Goal: Task Accomplishment & Management: Manage account settings

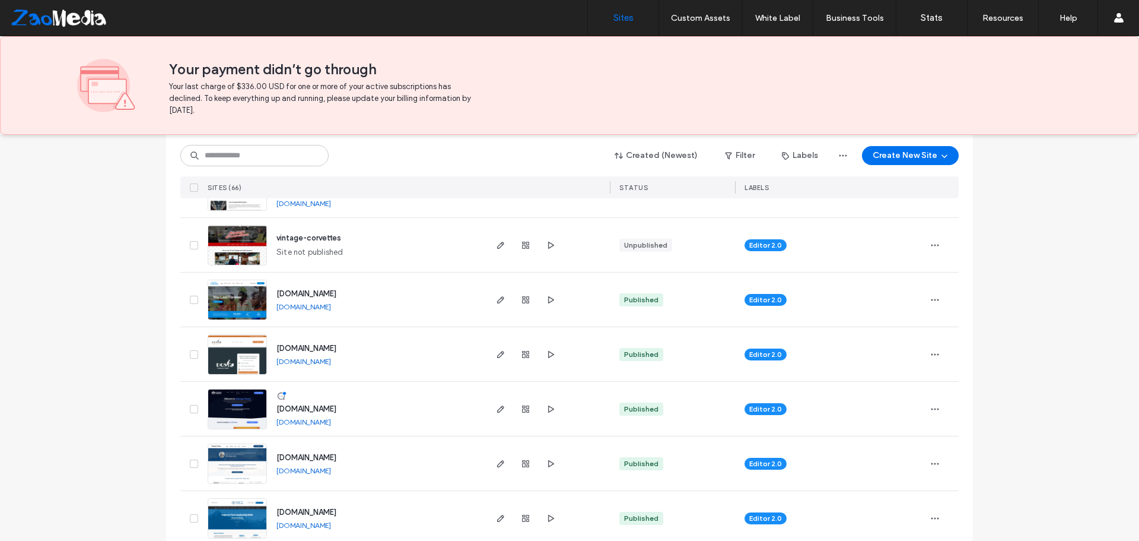
scroll to position [59, 0]
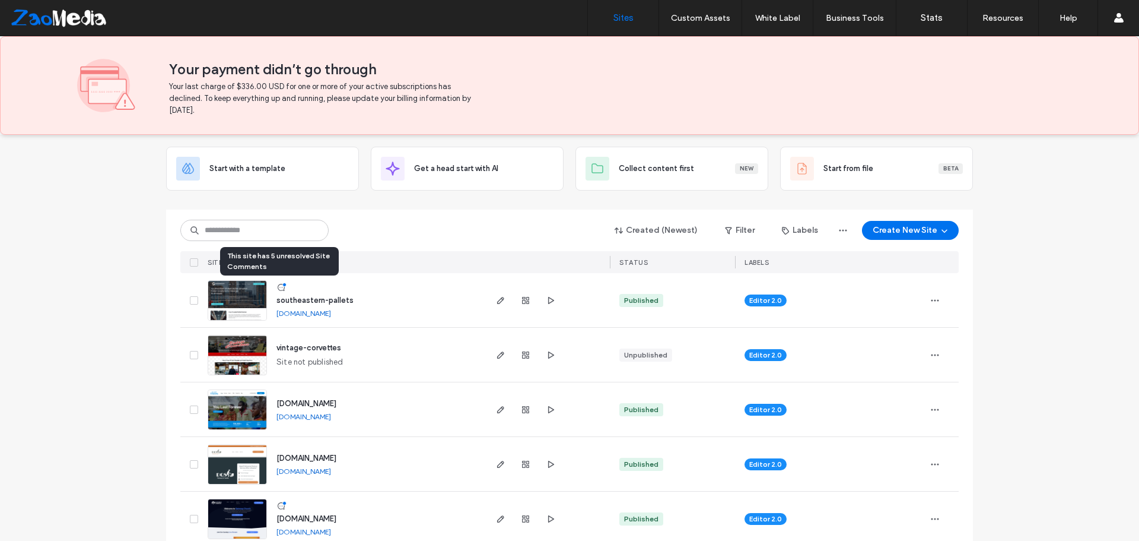
click at [282, 284] on div at bounding box center [284, 284] width 4 height 4
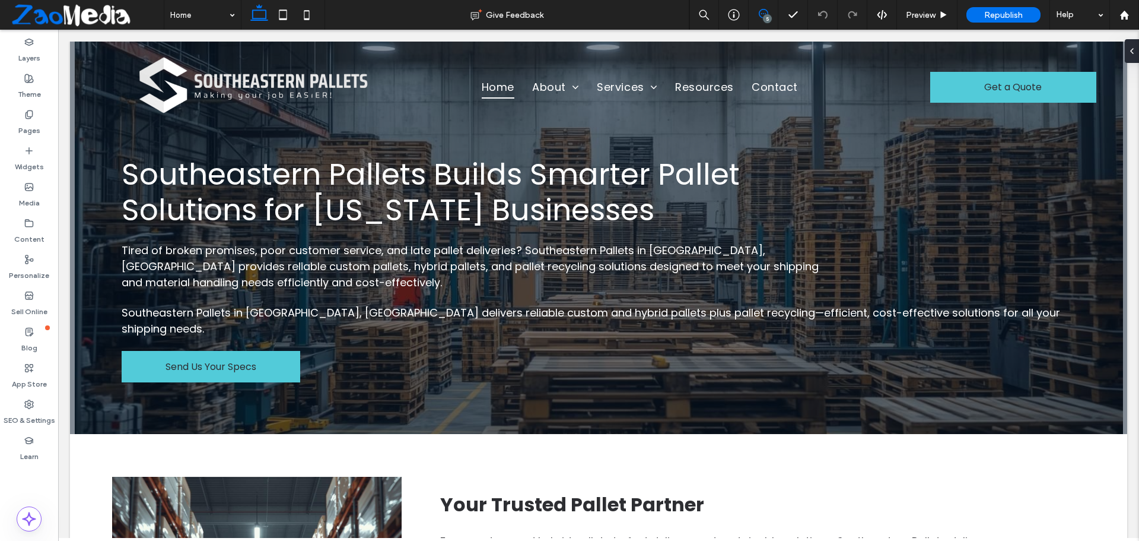
click at [758, 10] on span at bounding box center [763, 13] width 29 height 9
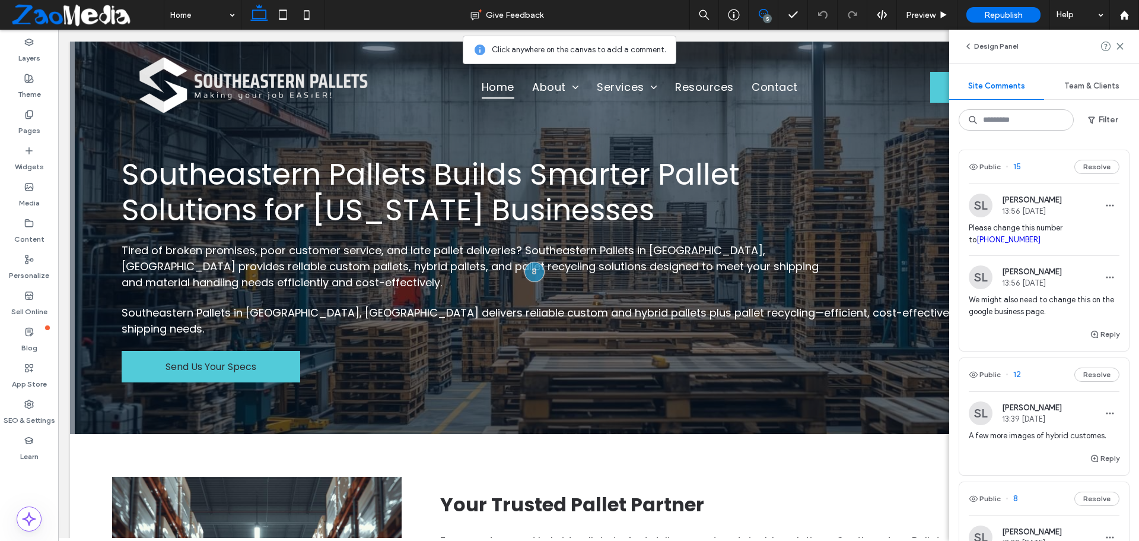
click at [1064, 239] on span "Please change this number to 678-673-8864" at bounding box center [1044, 234] width 151 height 24
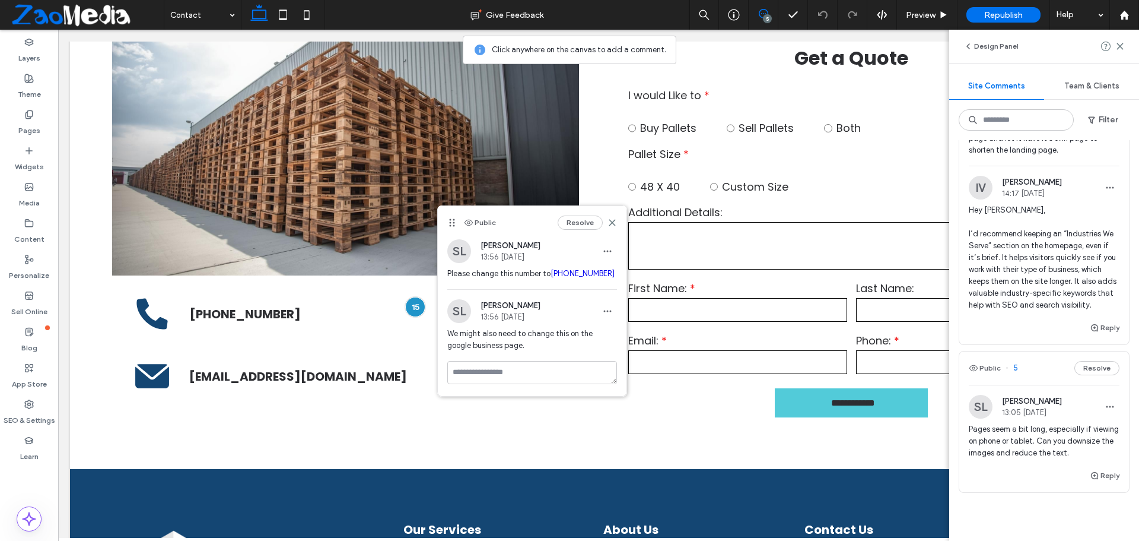
scroll to position [890, 0]
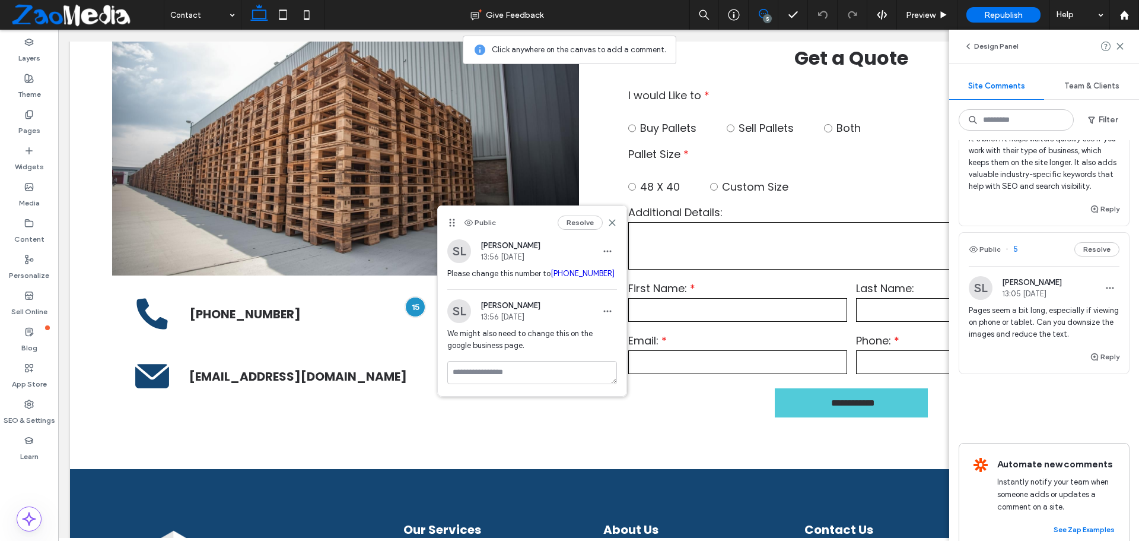
click at [1012, 373] on div "Reply" at bounding box center [1045, 362] width 170 height 24
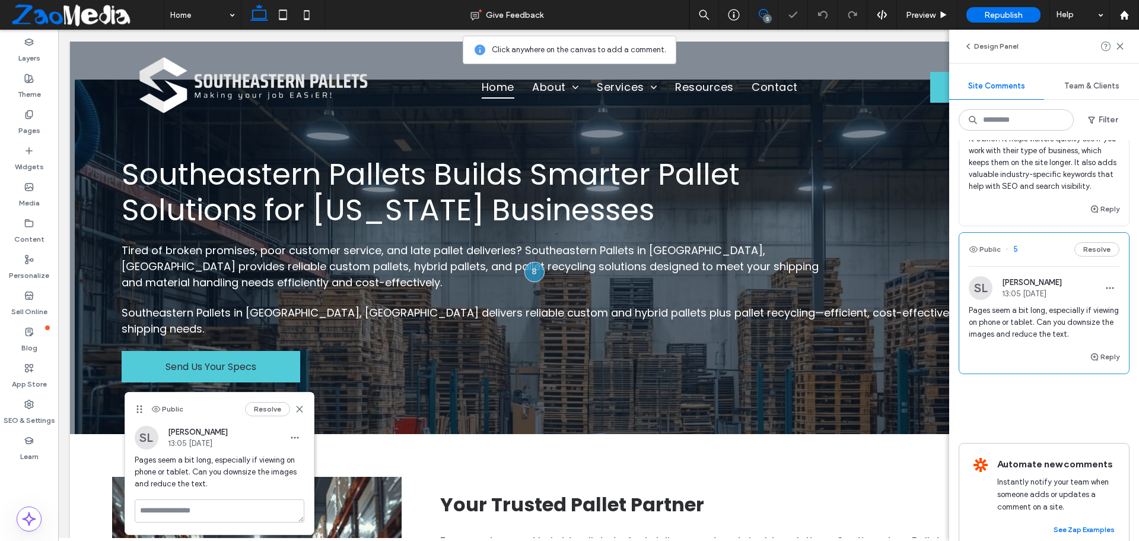
scroll to position [283, 0]
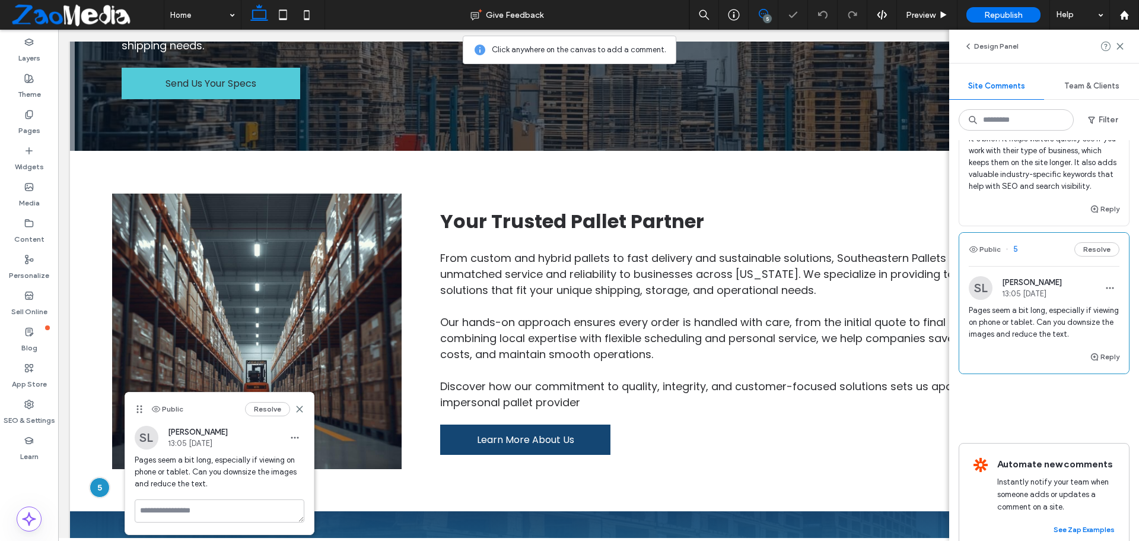
click at [1016, 373] on div "Reply" at bounding box center [1045, 362] width 170 height 24
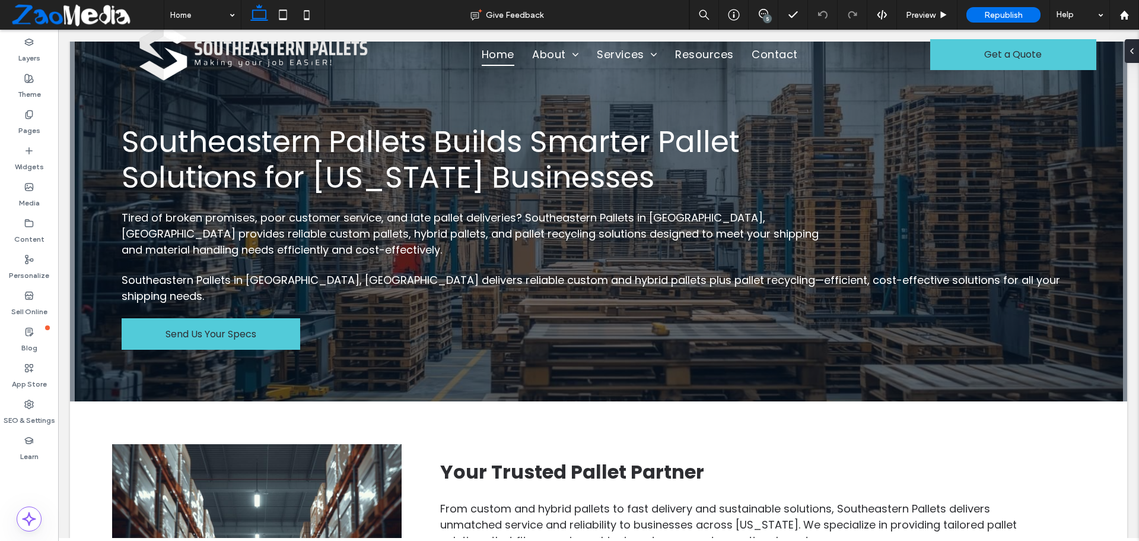
scroll to position [0, 0]
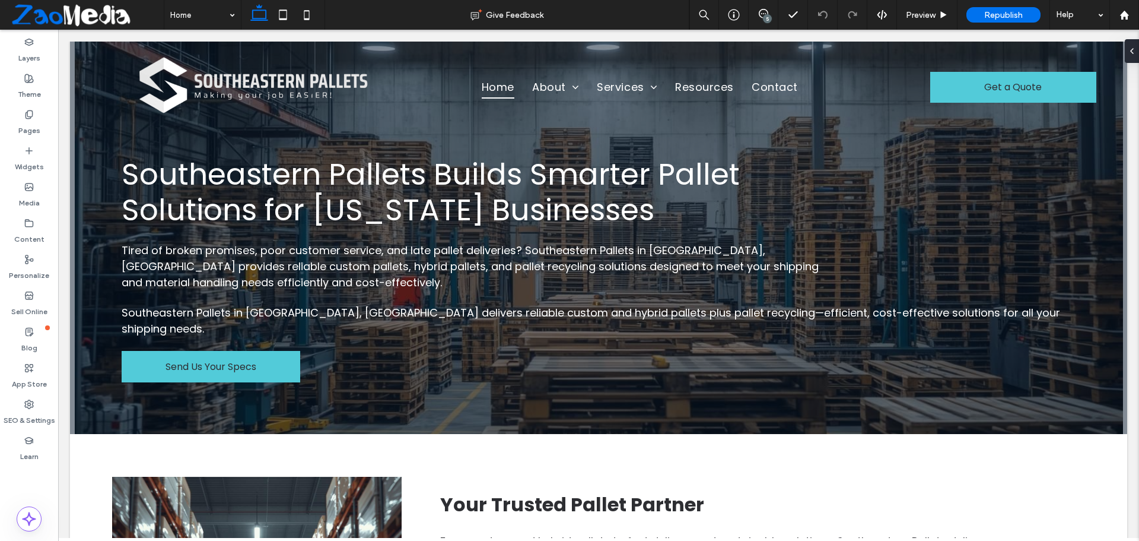
click at [115, 15] on span at bounding box center [86, 15] width 155 height 24
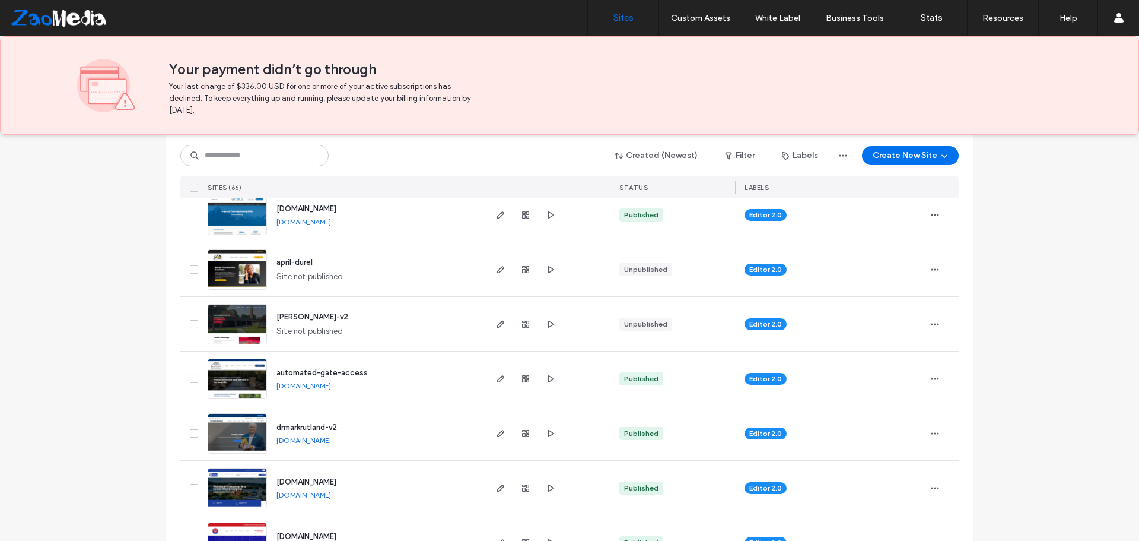
scroll to position [534, 0]
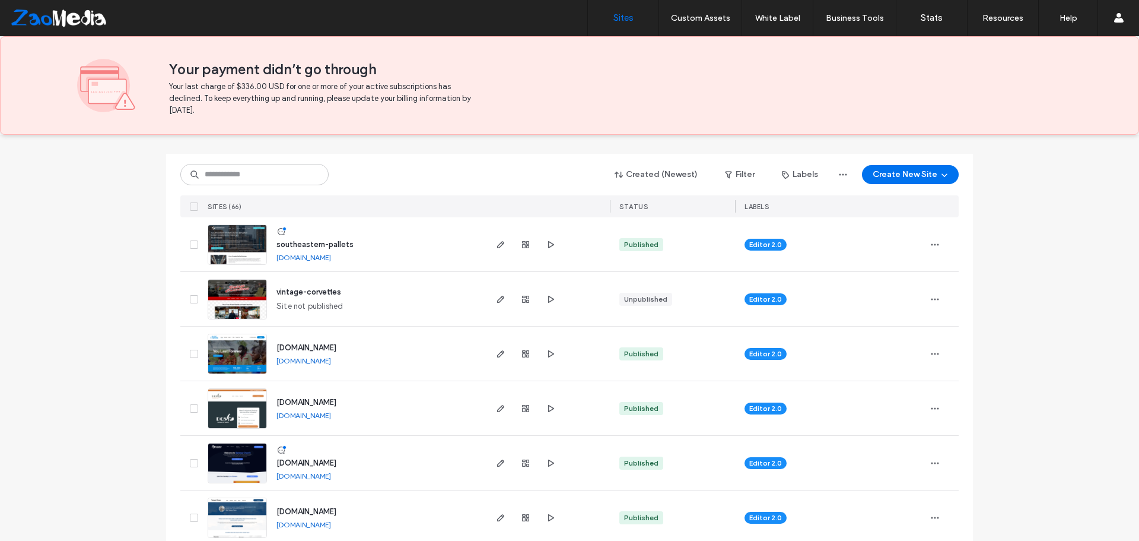
scroll to position [178, 0]
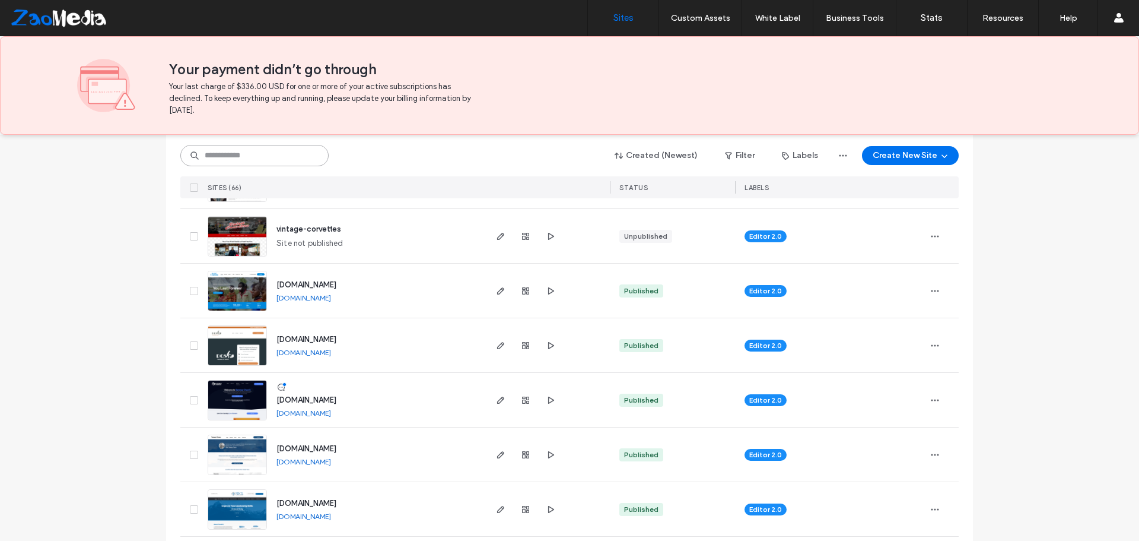
click at [288, 161] on input at bounding box center [254, 155] width 148 height 21
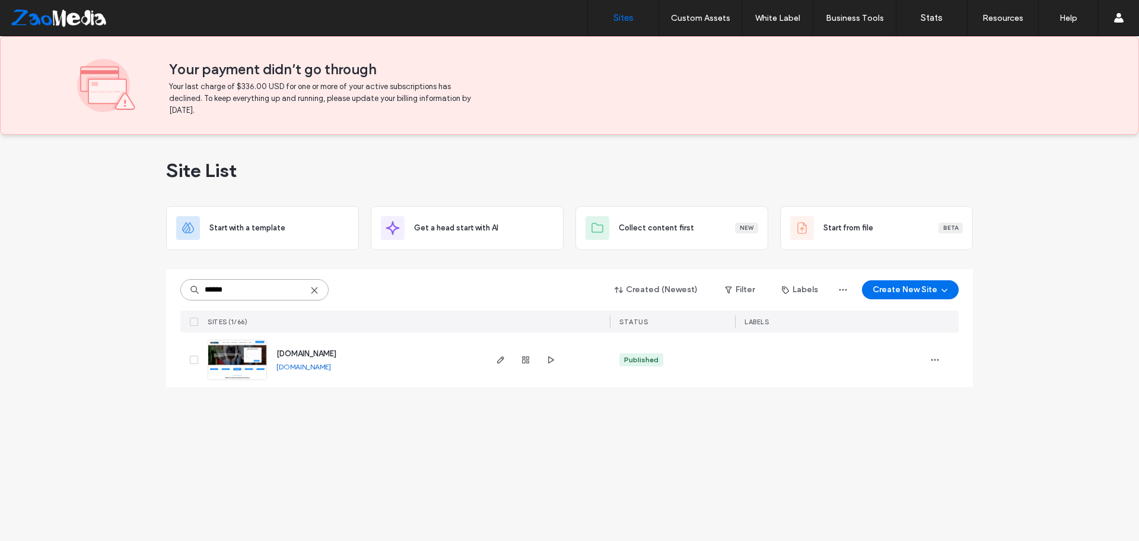
scroll to position [0, 0]
type input "******"
click at [503, 355] on icon "button" at bounding box center [500, 359] width 9 height 9
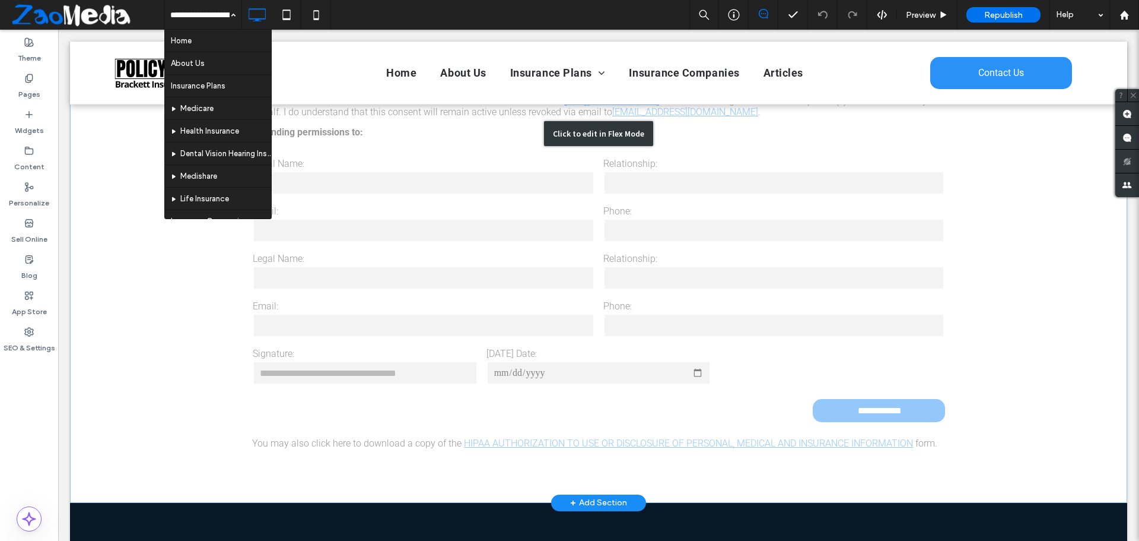
scroll to position [534, 0]
